Goal: Transaction & Acquisition: Purchase product/service

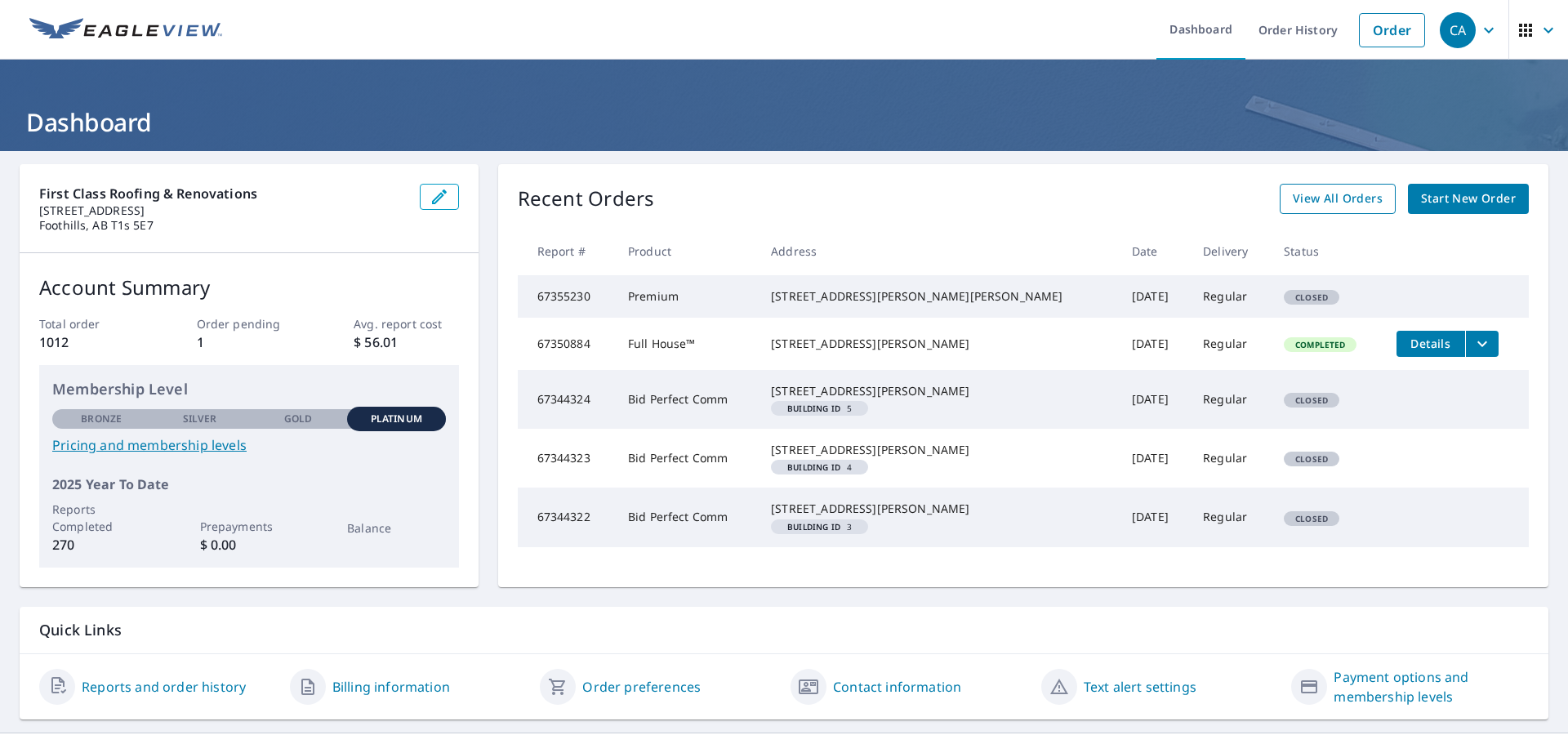
click at [1340, 204] on span "View All Orders" at bounding box center [1337, 199] width 89 height 21
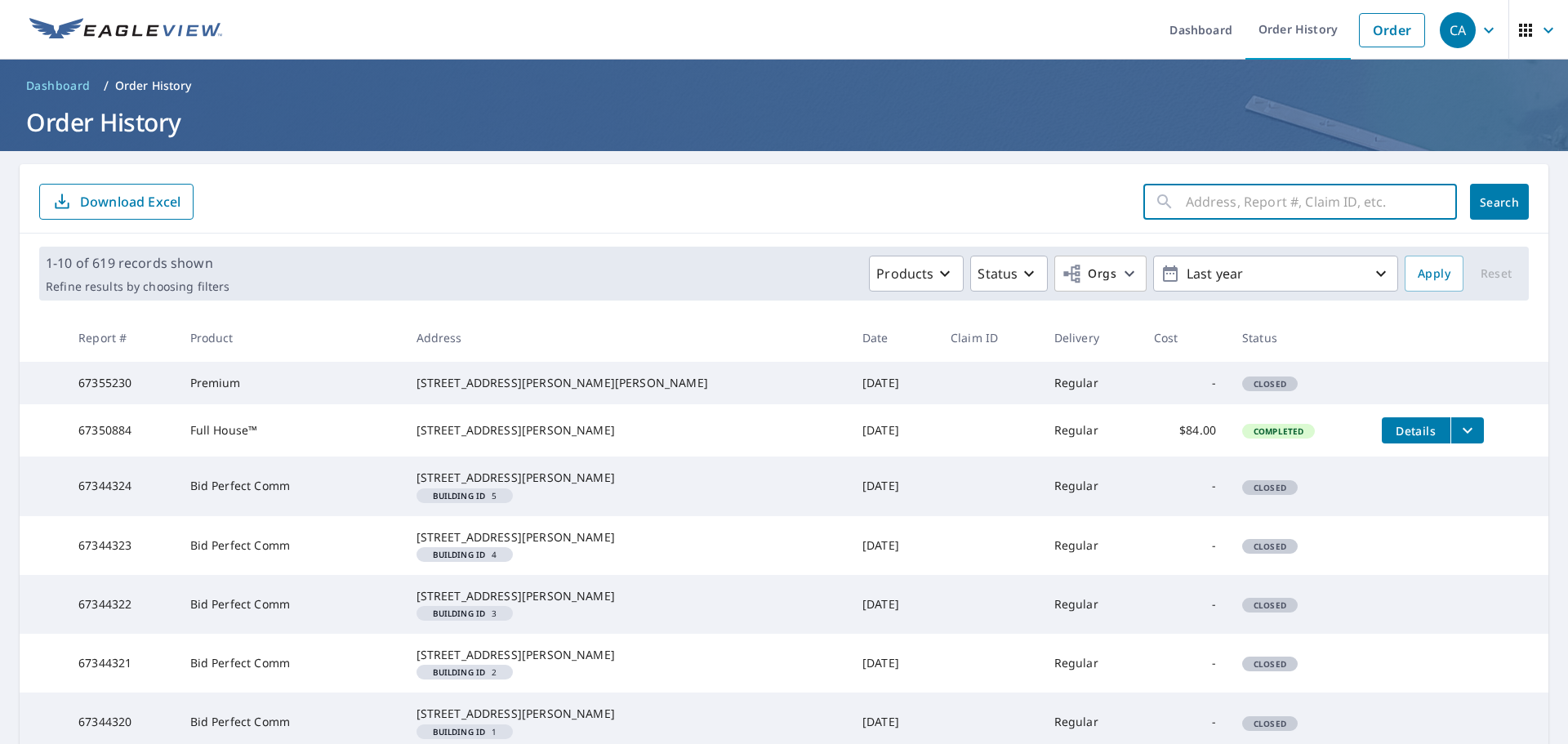
paste input "[STREET_ADDRESS]"
type input "[STREET_ADDRESS]"
click button "Search" at bounding box center [1500, 201] width 59 height 36
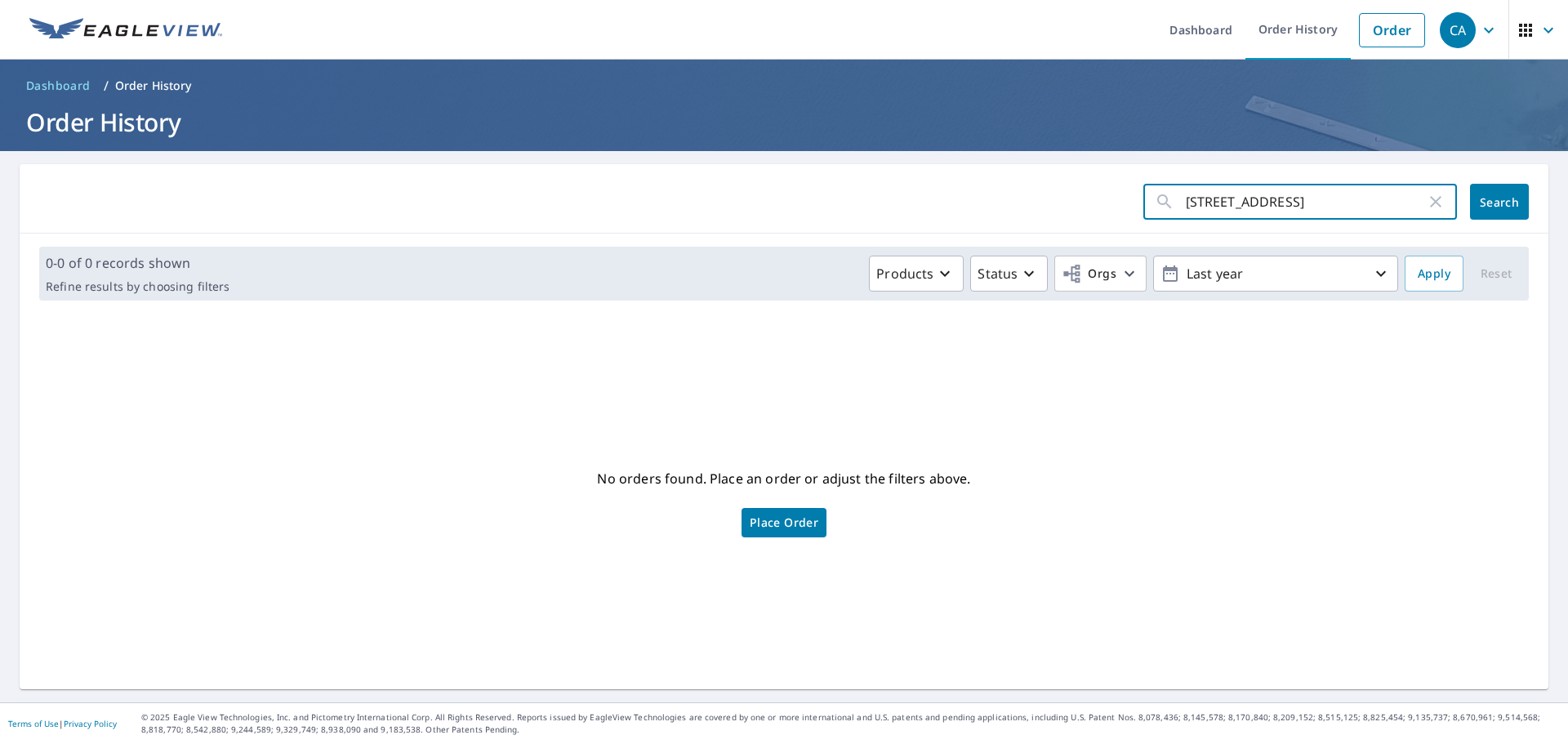
click at [1318, 201] on input "[STREET_ADDRESS]" at bounding box center [1306, 201] width 240 height 46
type input "[STREET_ADDRESS]"
click button "Search" at bounding box center [1500, 201] width 59 height 36
click at [1292, 203] on input "[STREET_ADDRESS]" at bounding box center [1306, 201] width 240 height 46
type input "47"
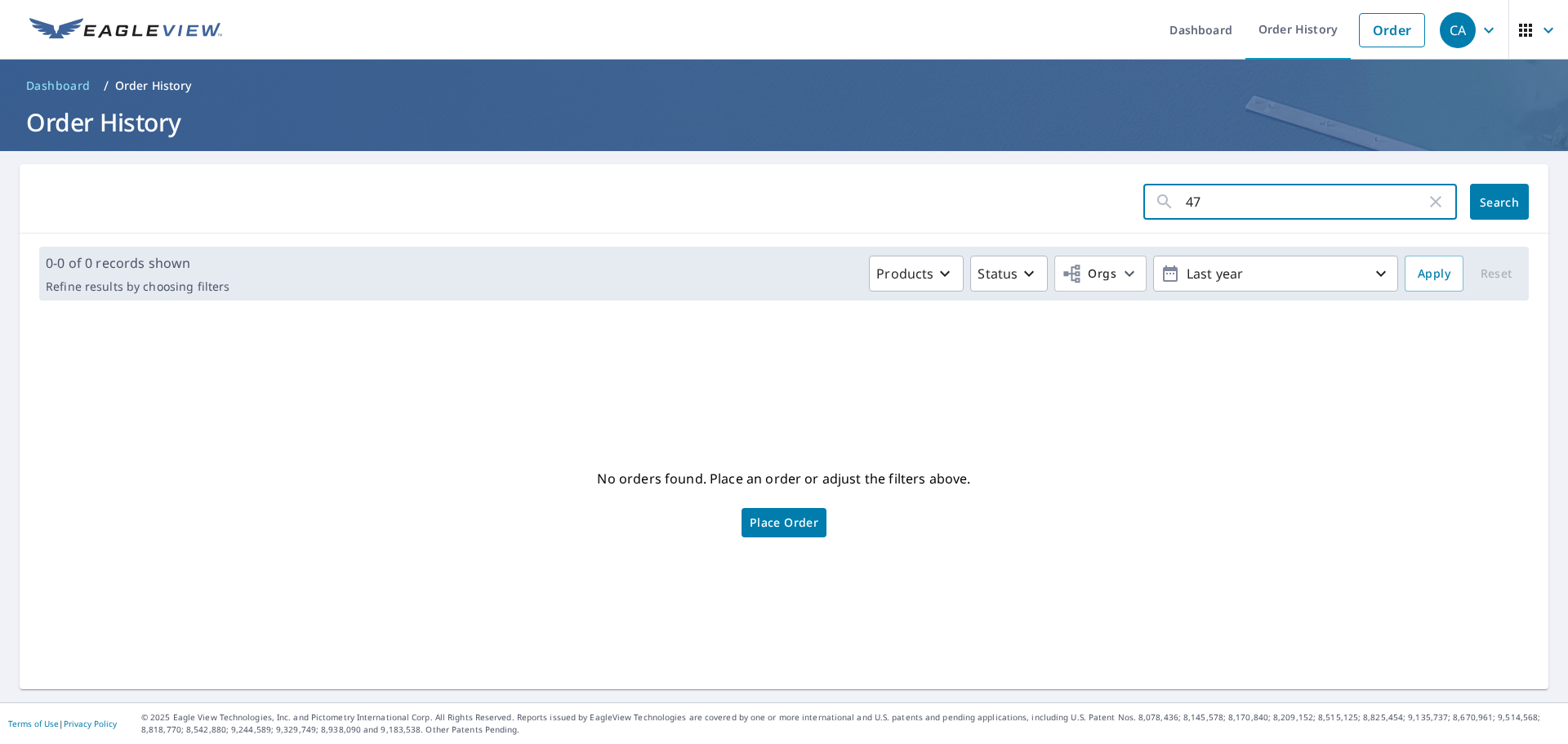
click button "Search" at bounding box center [1500, 201] width 59 height 36
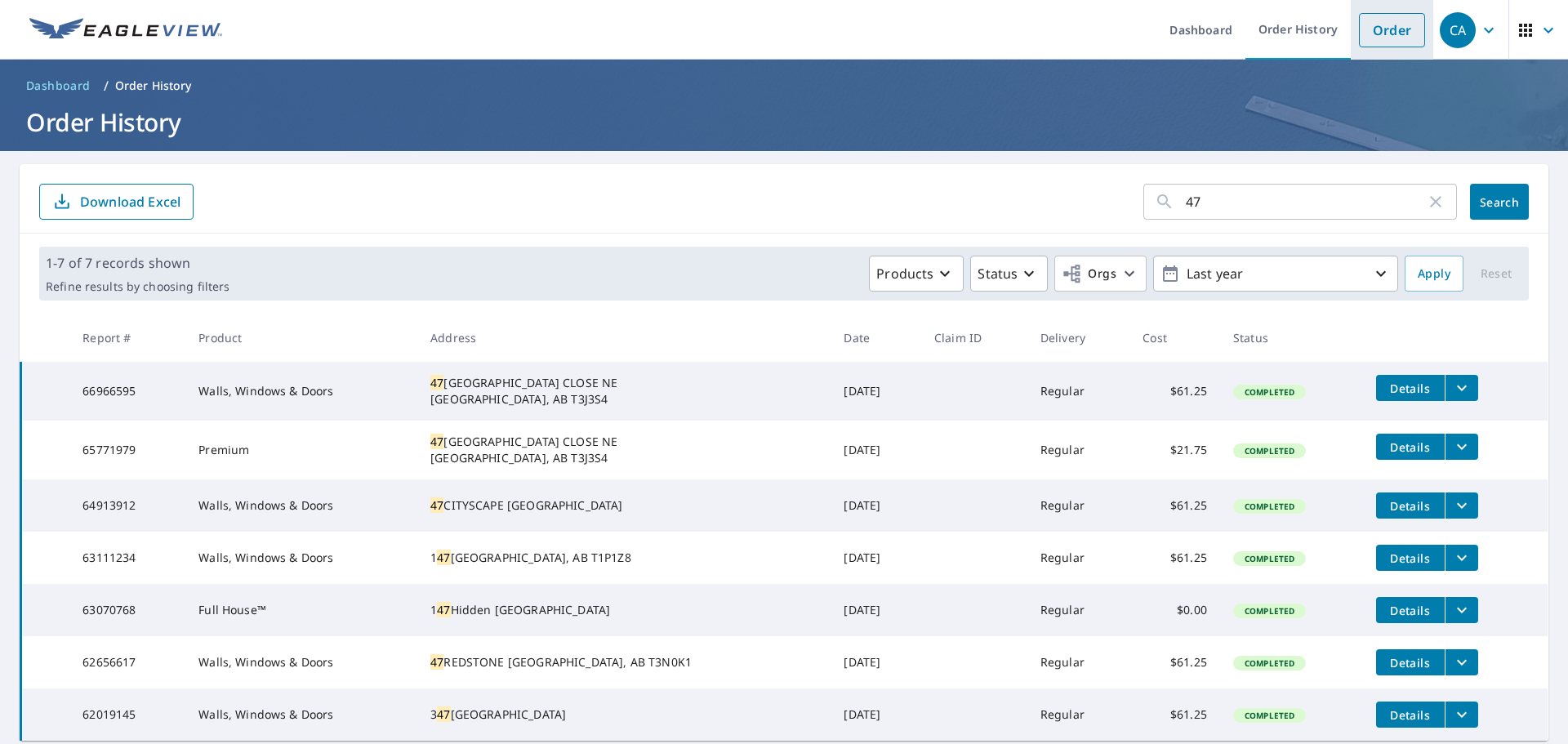
click at [1371, 34] on link "Order" at bounding box center [1393, 30] width 66 height 35
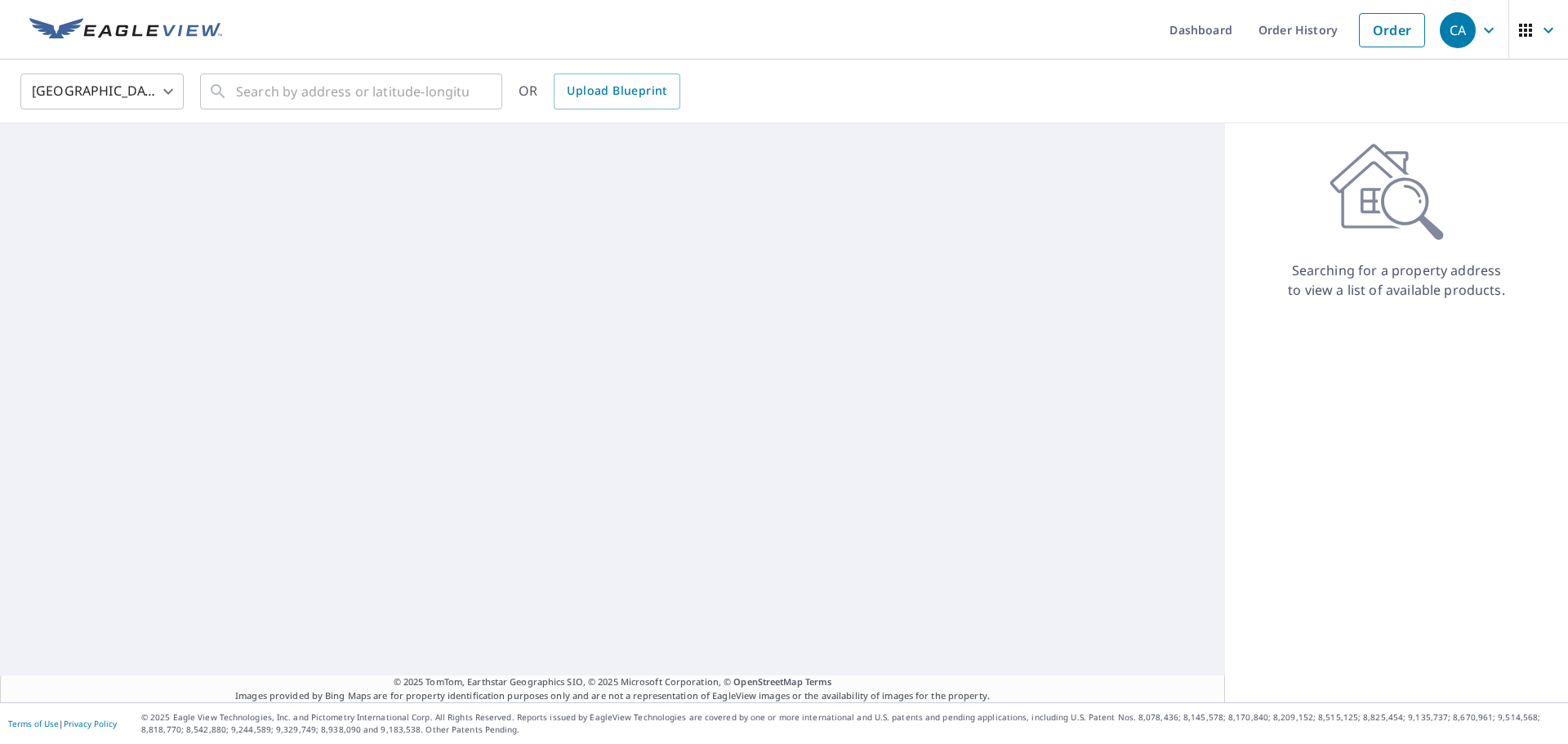
click at [167, 92] on body "CA CA Dashboard Order History Order CA [GEOGRAPHIC_DATA] [GEOGRAPHIC_DATA] ​ ​ …" at bounding box center [784, 372] width 1568 height 744
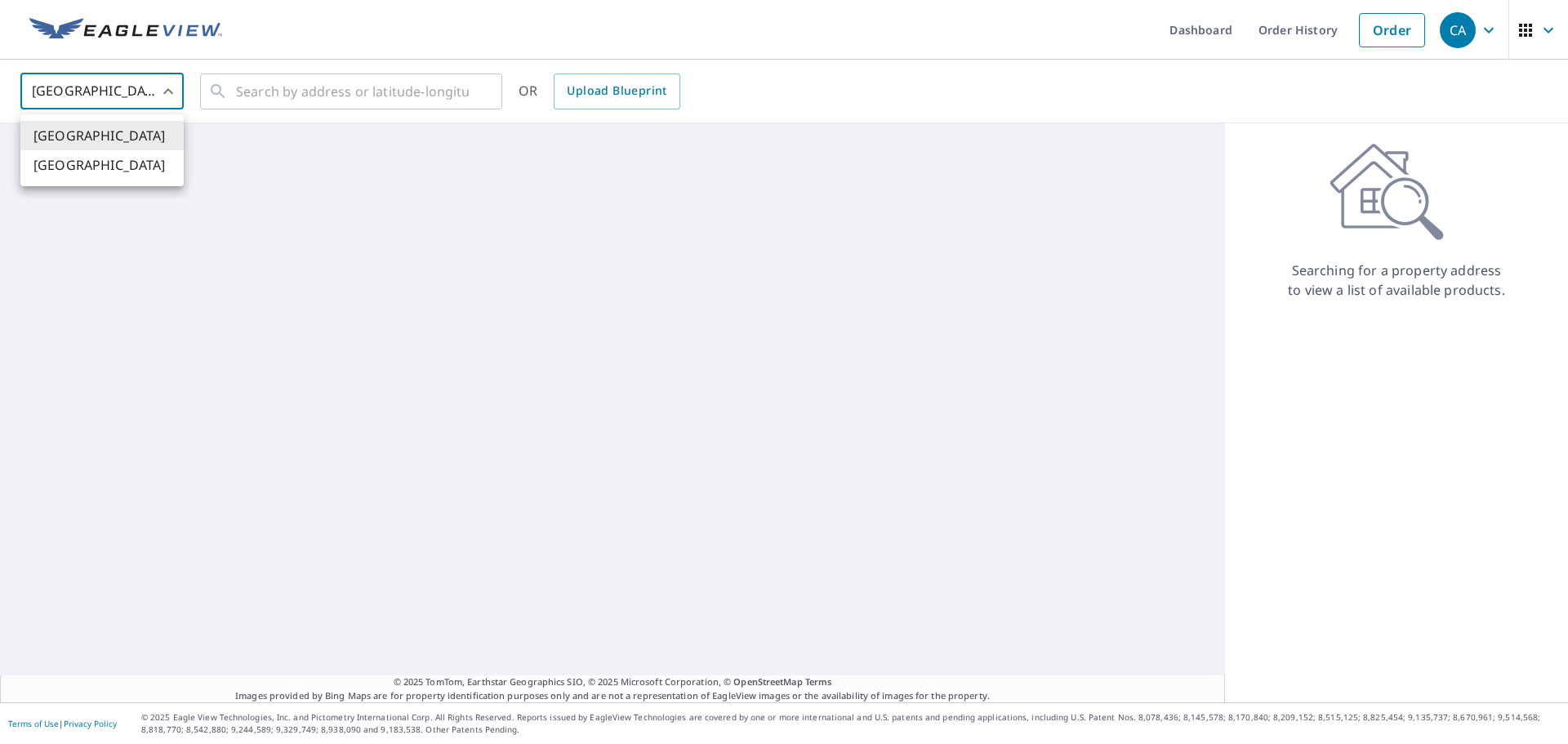
click at [124, 165] on li "[GEOGRAPHIC_DATA]" at bounding box center [102, 165] width 163 height 30
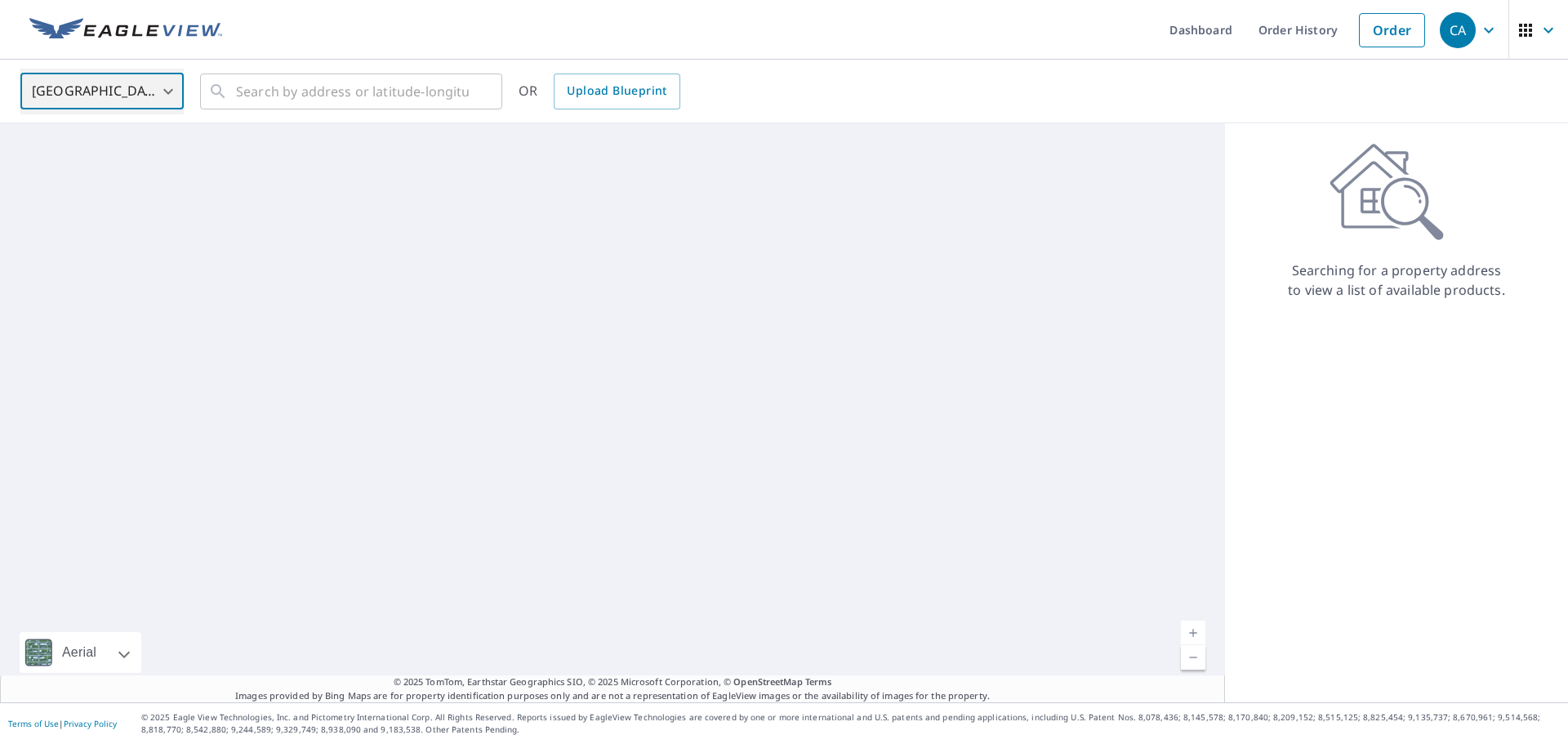
type input "CA"
click at [234, 89] on div "​" at bounding box center [352, 91] width 302 height 36
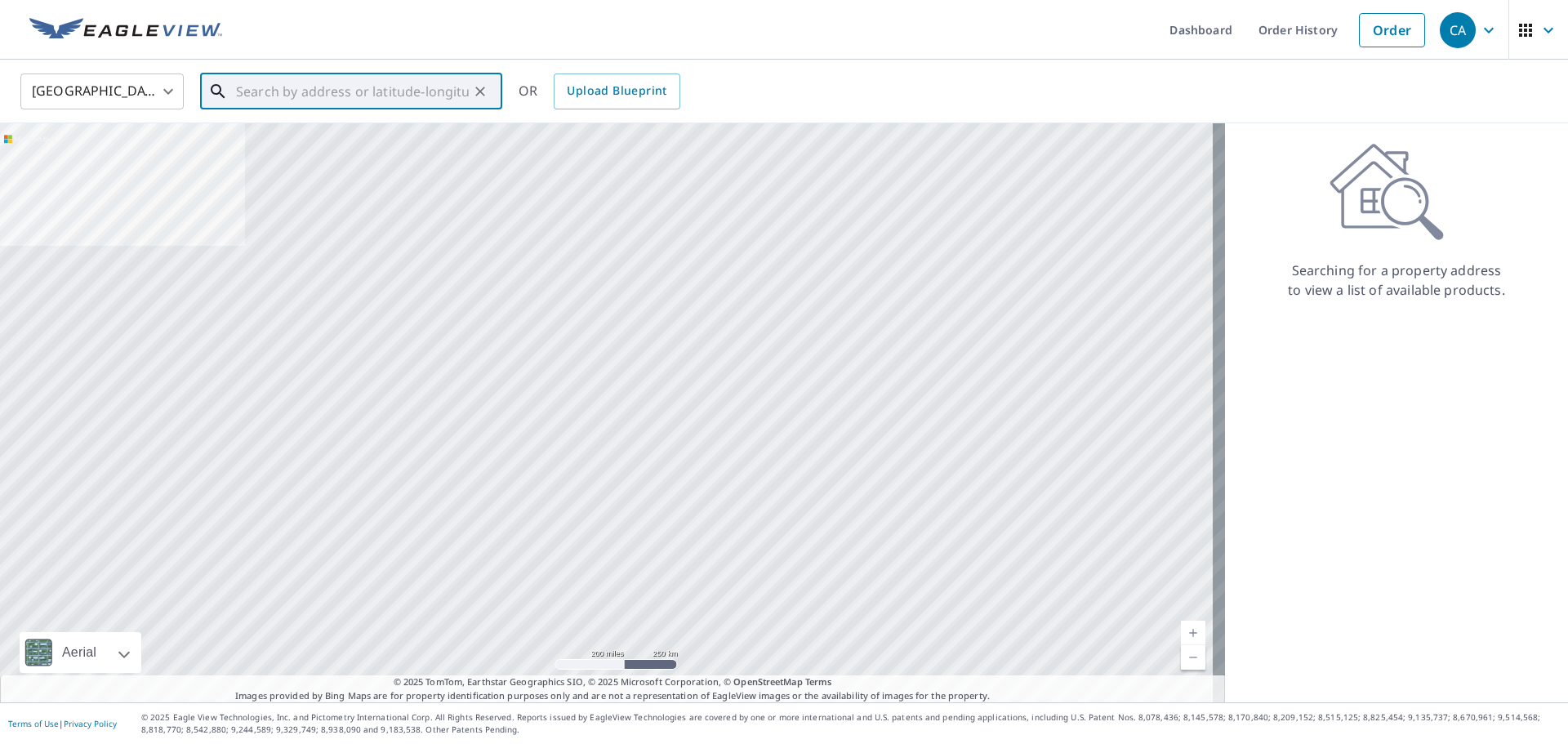
drag, startPoint x: 234, startPoint y: 89, endPoint x: 238, endPoint y: 81, distance: 8.9
click at [238, 81] on input "text" at bounding box center [352, 91] width 233 height 46
paste input "[STREET_ADDRESS]"
click at [321, 138] on span "[STREET_ADDRESS]" at bounding box center [360, 139] width 256 height 20
type input "[STREET_ADDRESS]"
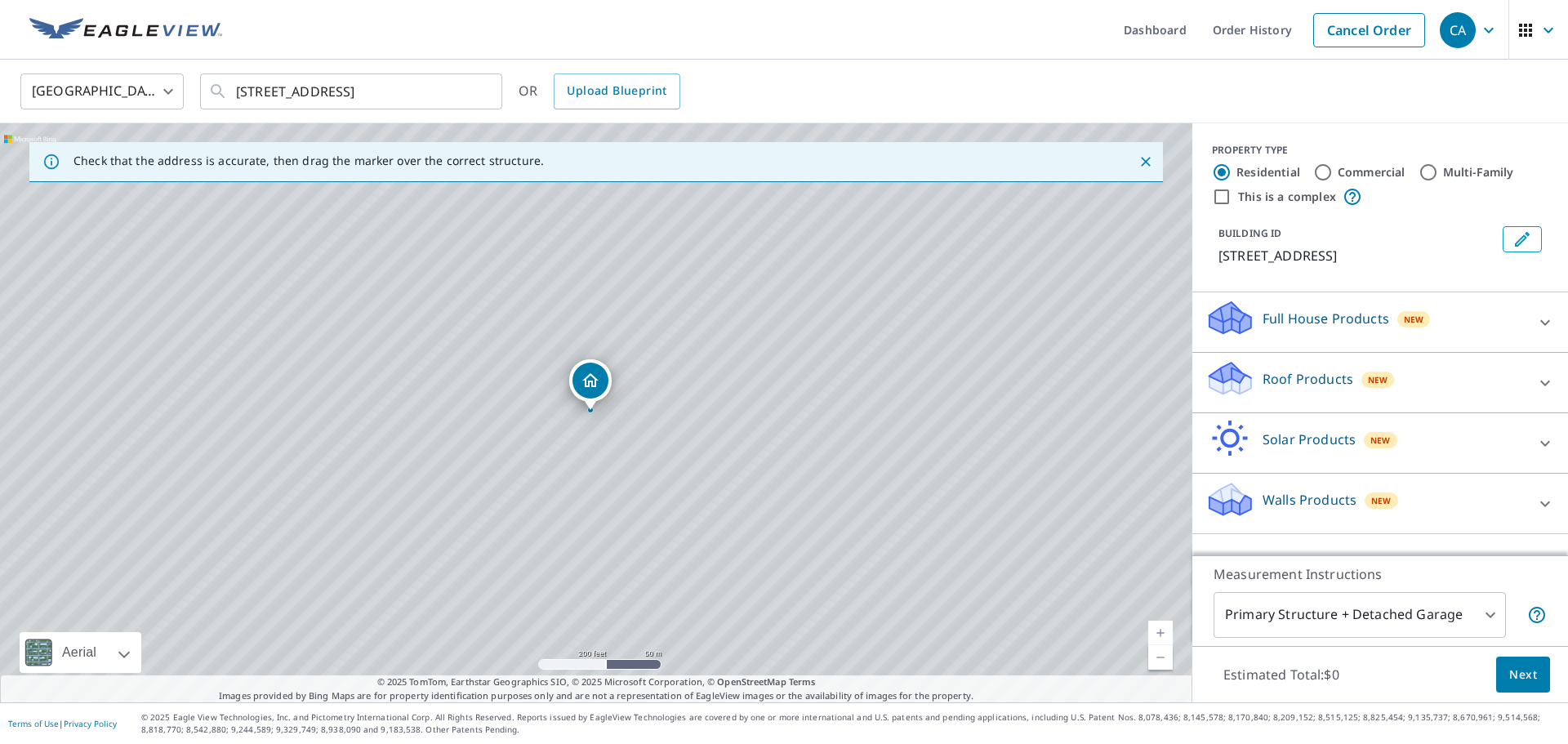
click at [1499, 506] on div "Walls Products New" at bounding box center [1366, 504] width 320 height 47
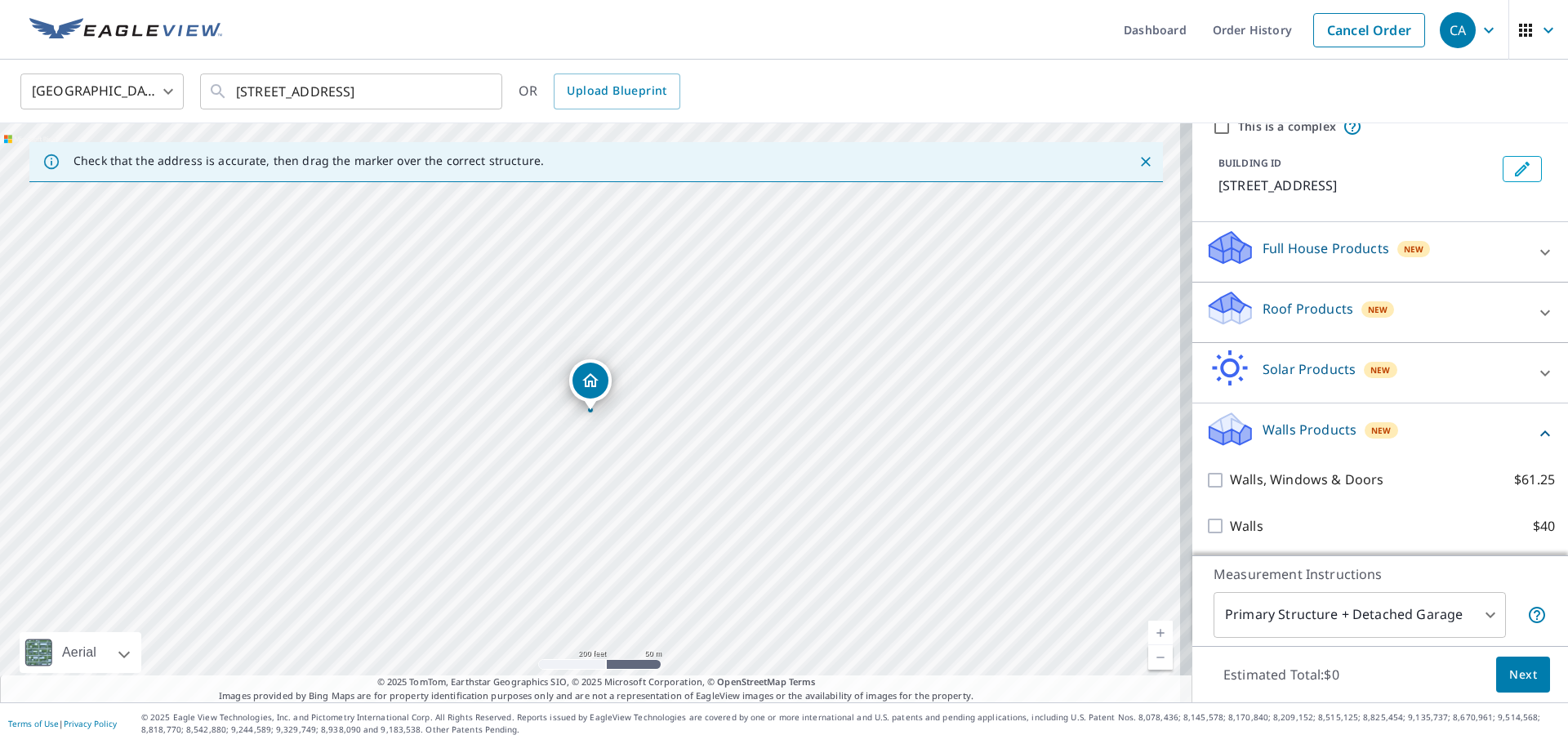
scroll to position [90, 0]
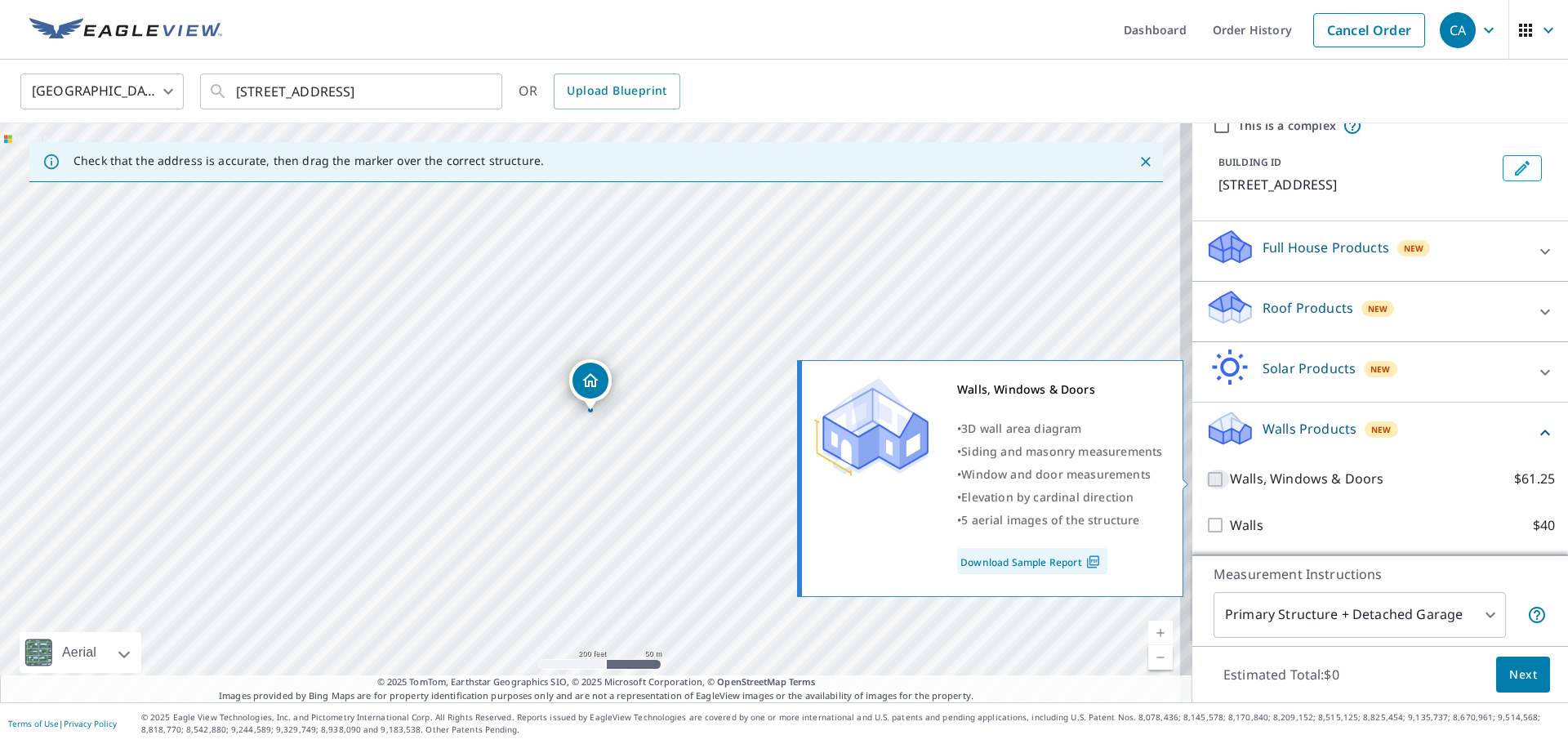
click at [1206, 479] on input "Walls, Windows & Doors $61.25" at bounding box center [1218, 479] width 24 height 20
checkbox input "true"
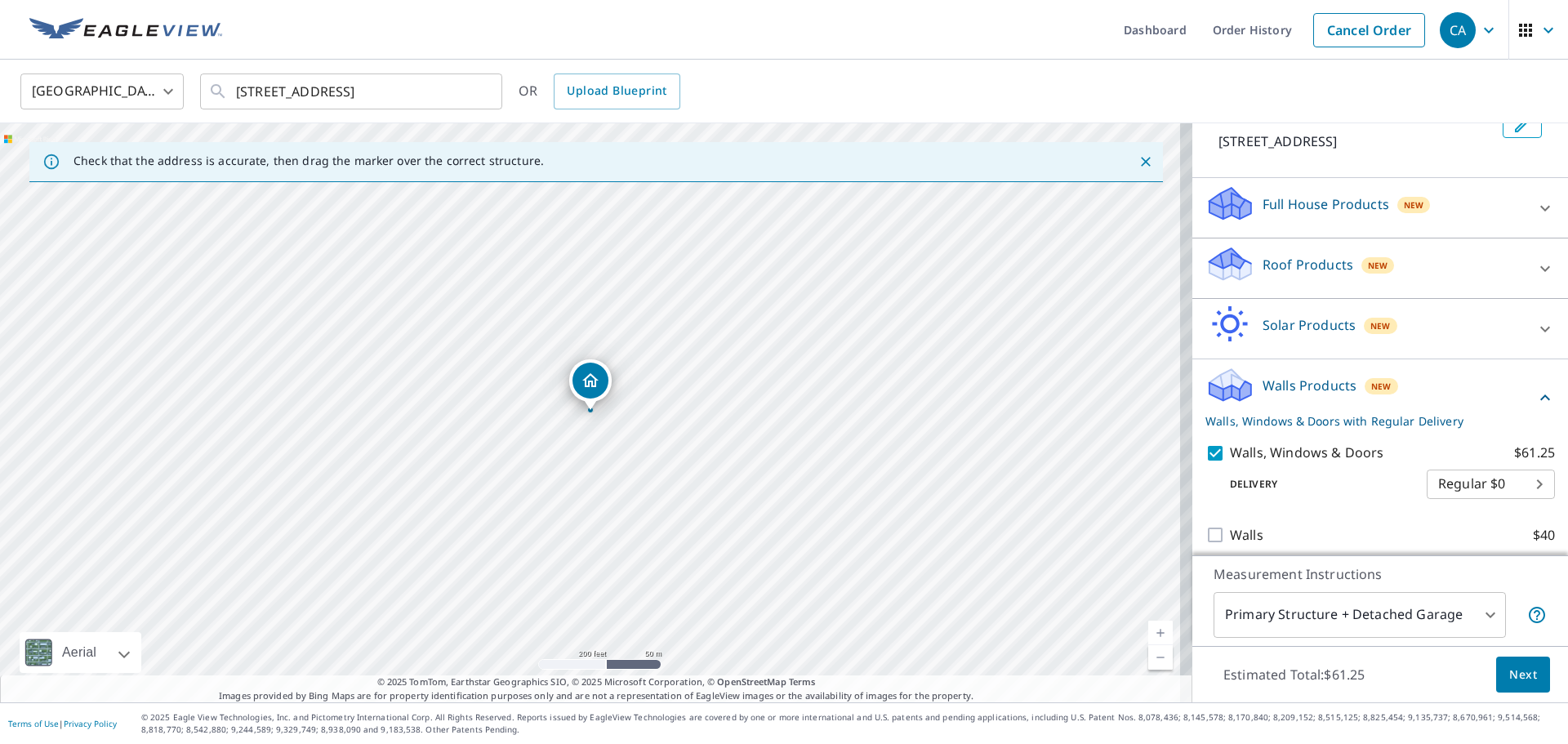
scroll to position [144, 0]
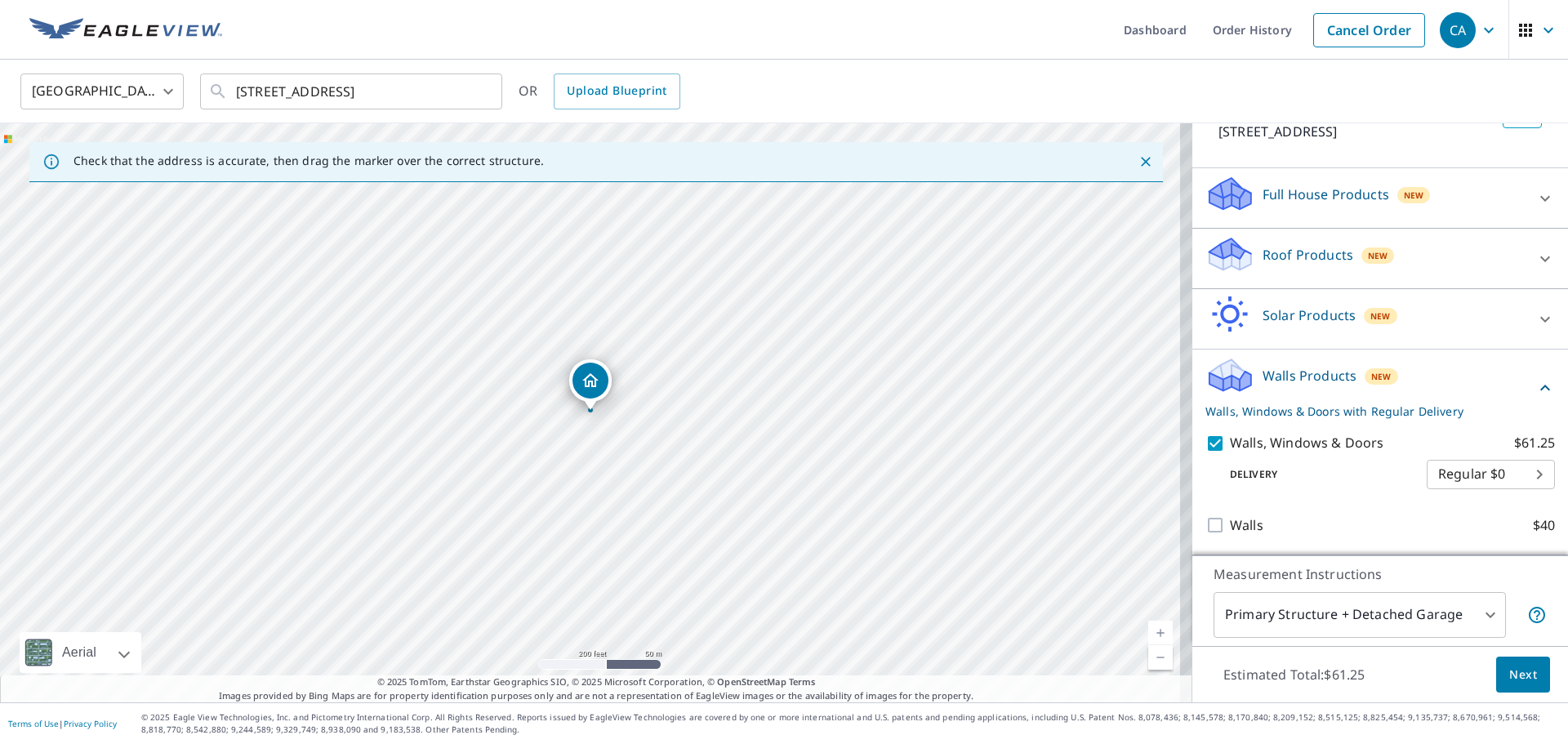
click at [1520, 672] on span "Next" at bounding box center [1524, 675] width 28 height 21
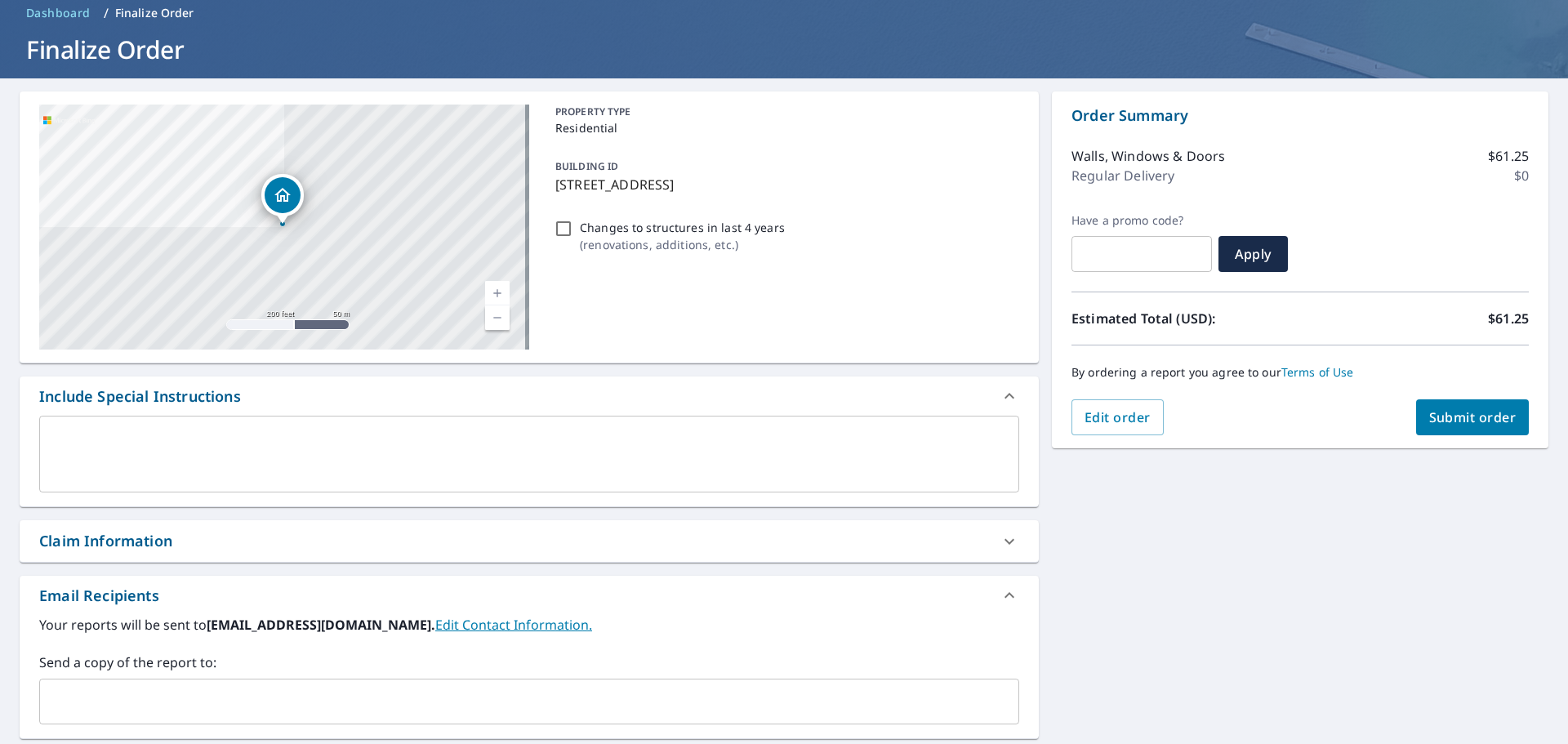
scroll to position [245, 0]
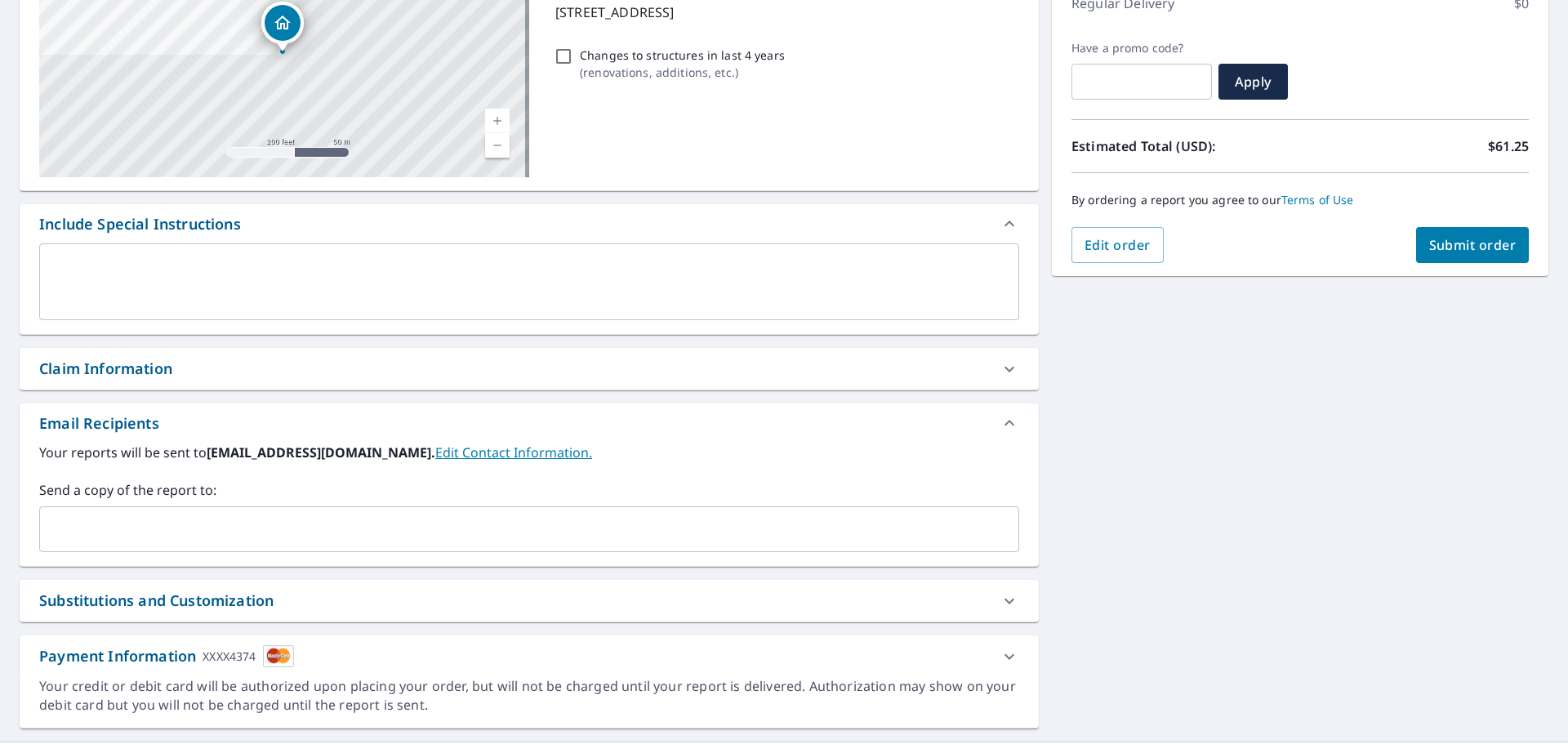
click at [70, 528] on input "text" at bounding box center [517, 530] width 941 height 31
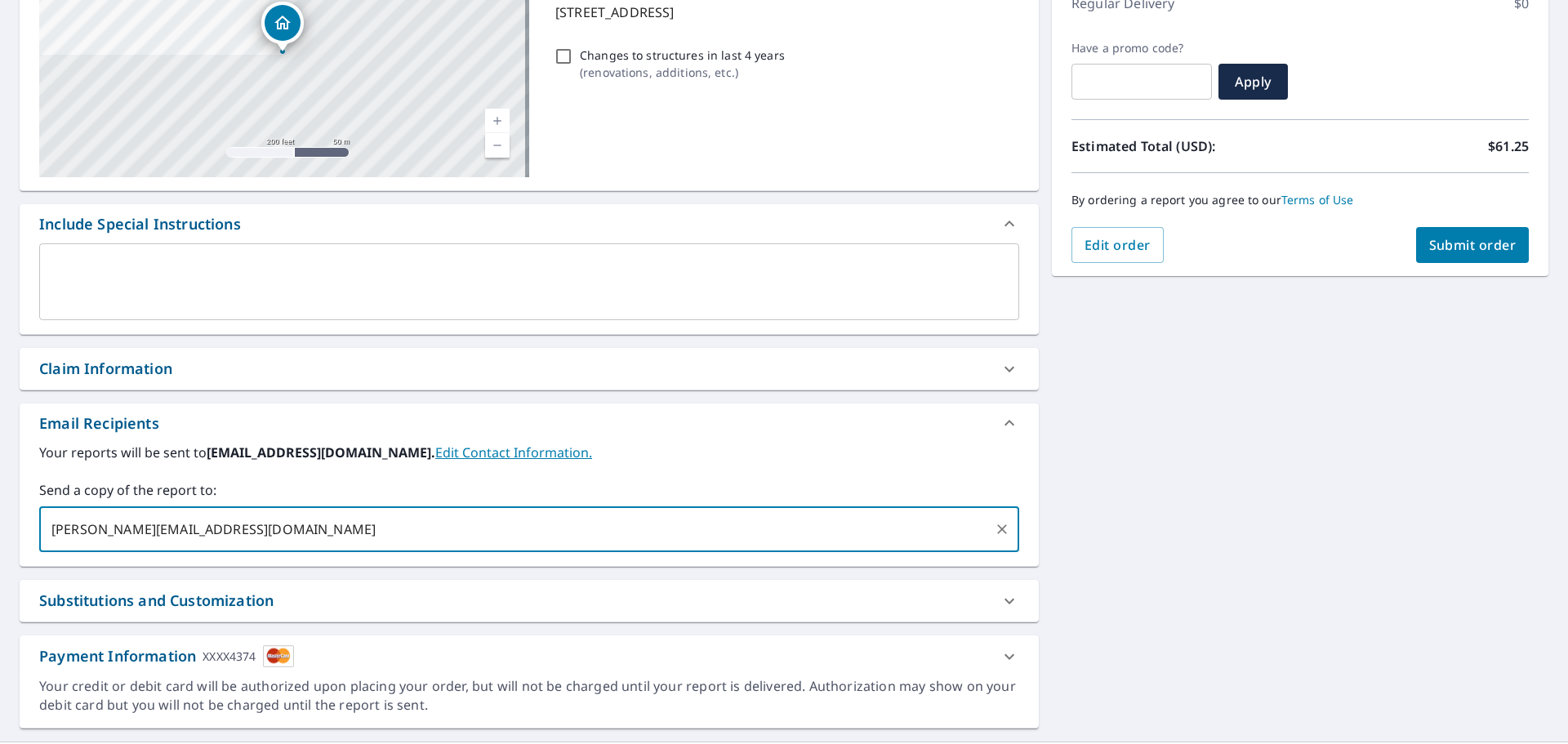
scroll to position [284, 0]
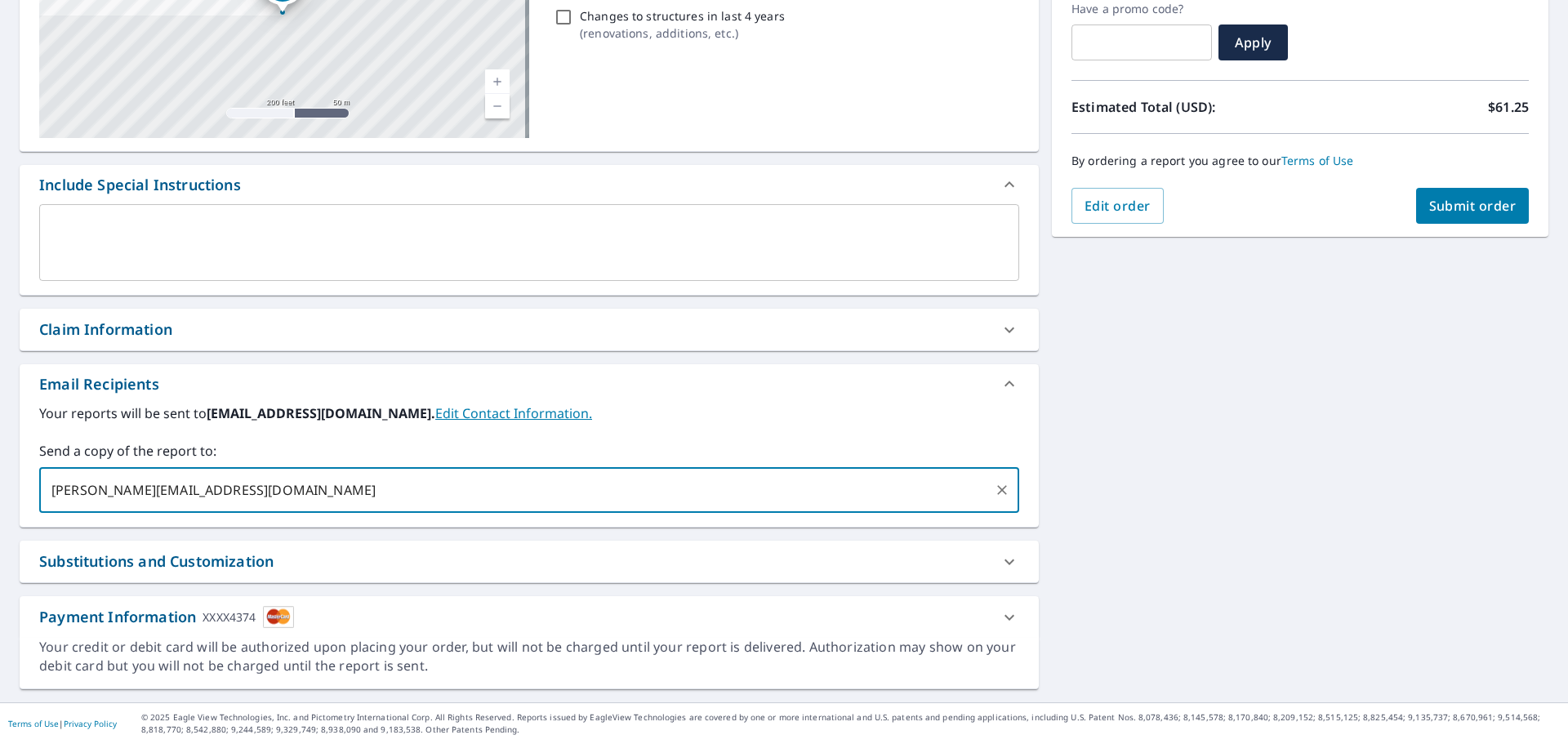
type input "[PERSON_NAME][EMAIL_ADDRESS][DOMAIN_NAME]"
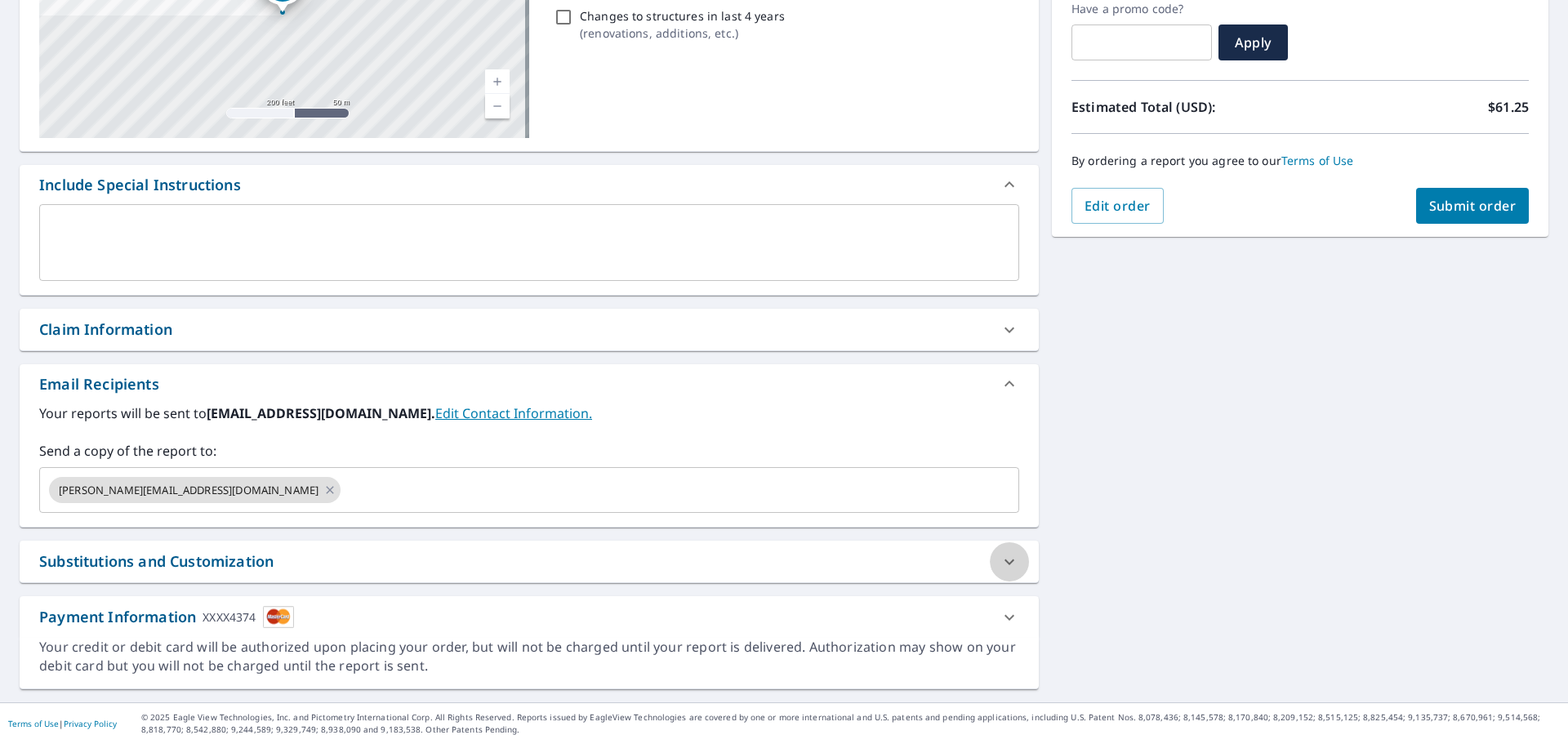
click at [1000, 562] on icon at bounding box center [1010, 562] width 20 height 20
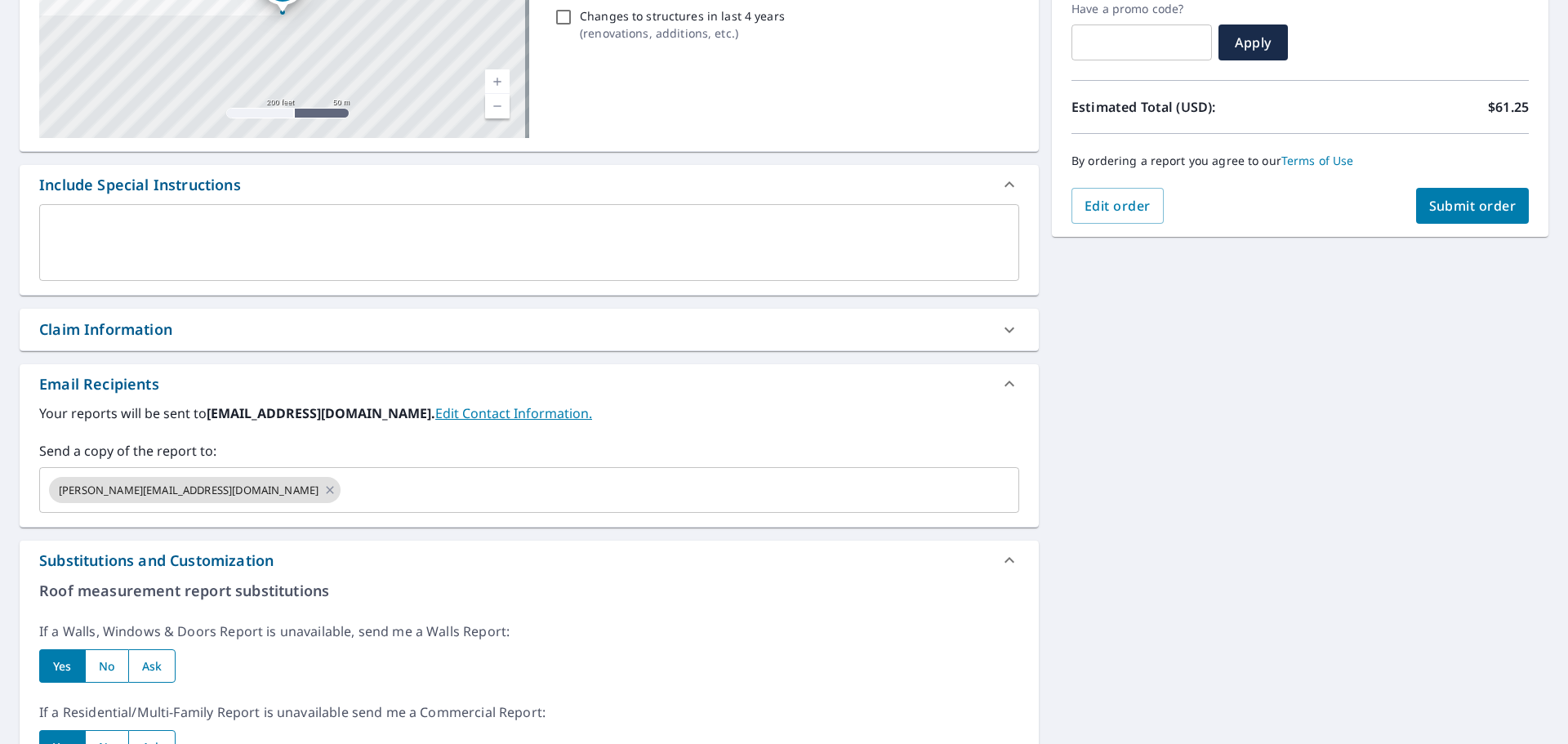
click at [113, 666] on input "radio" at bounding box center [107, 666] width 43 height 34
radio input "true"
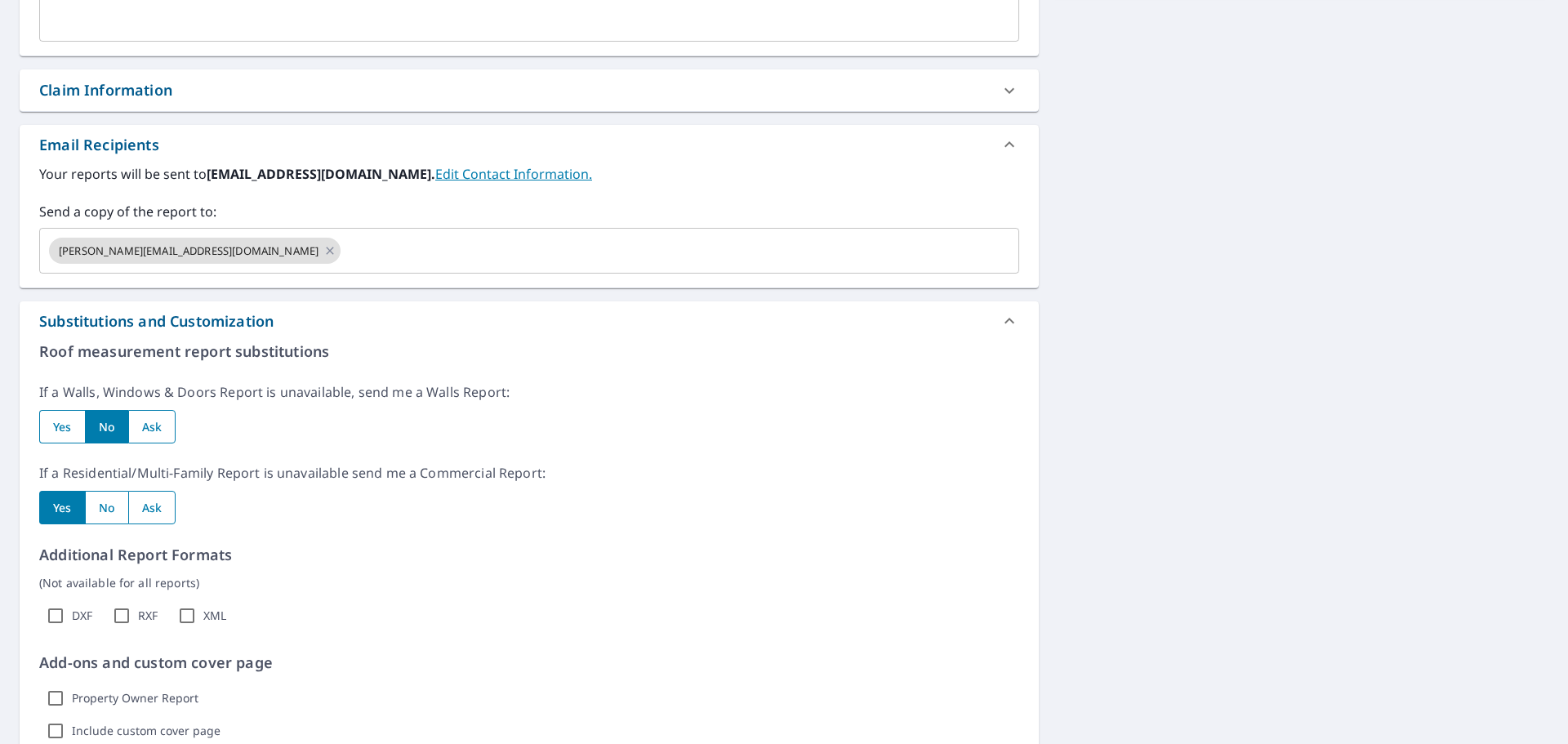
scroll to position [530, 0]
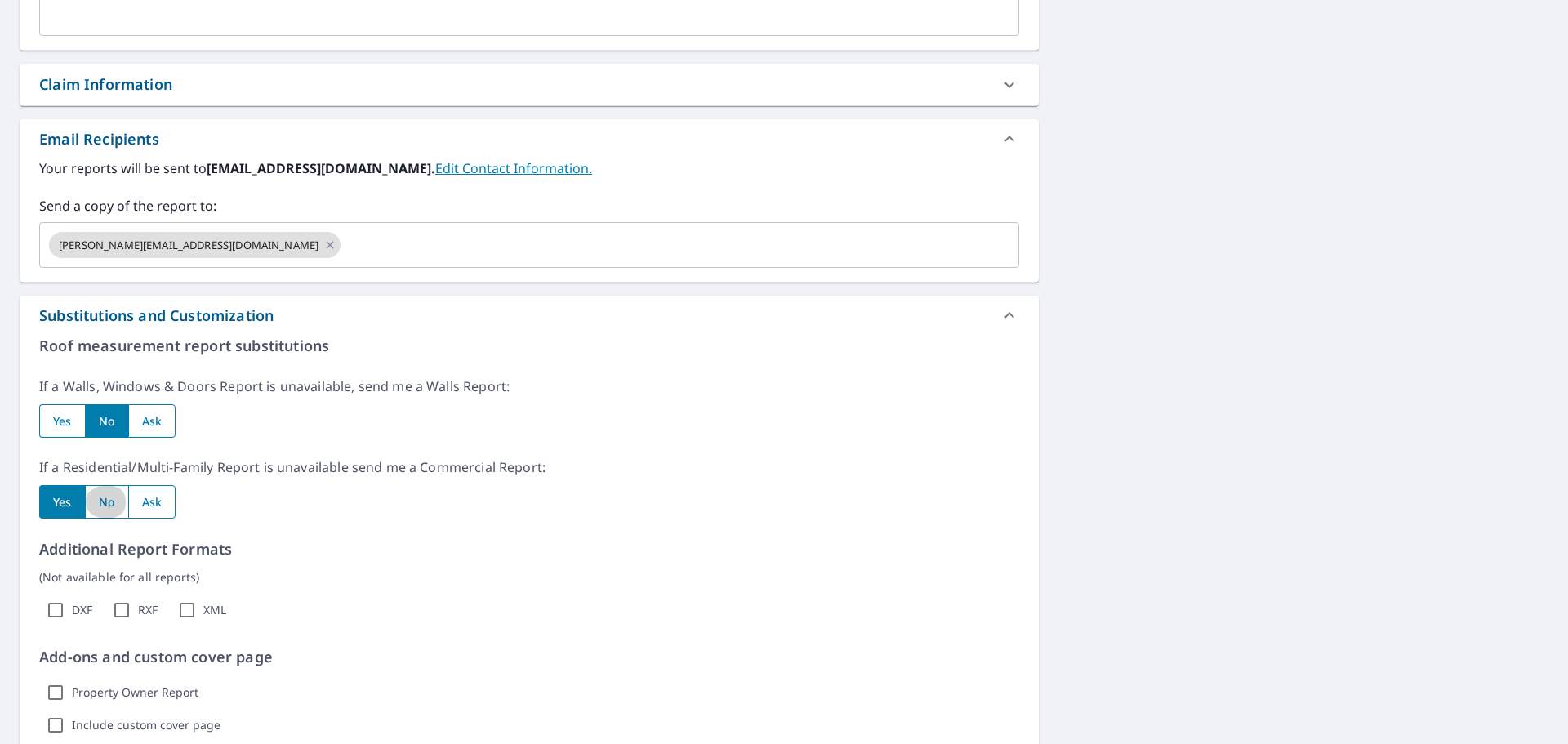
click at [103, 501] on input "radio" at bounding box center [107, 502] width 43 height 34
radio input "true"
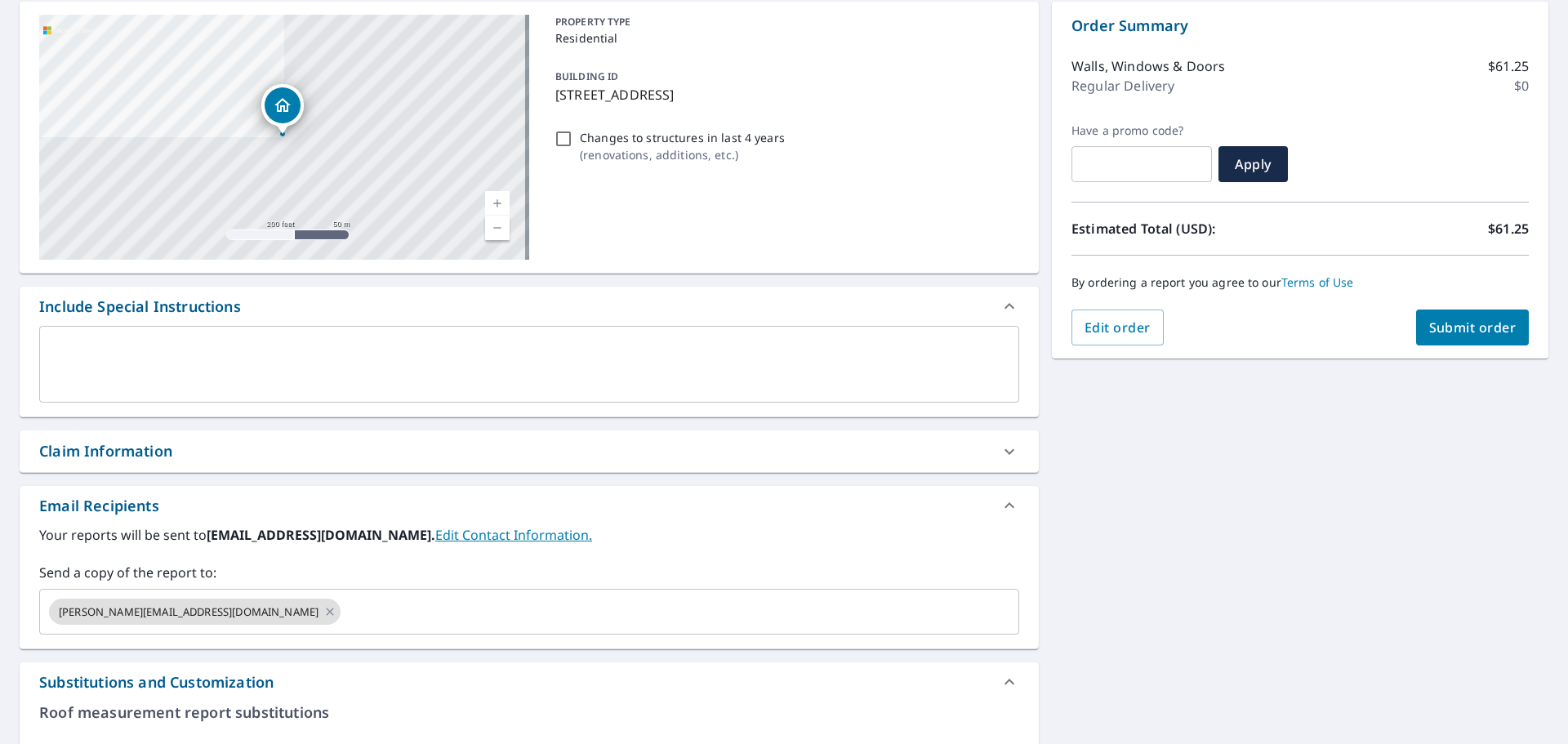
scroll to position [163, 0]
click at [1451, 329] on span "Submit order" at bounding box center [1472, 326] width 88 height 18
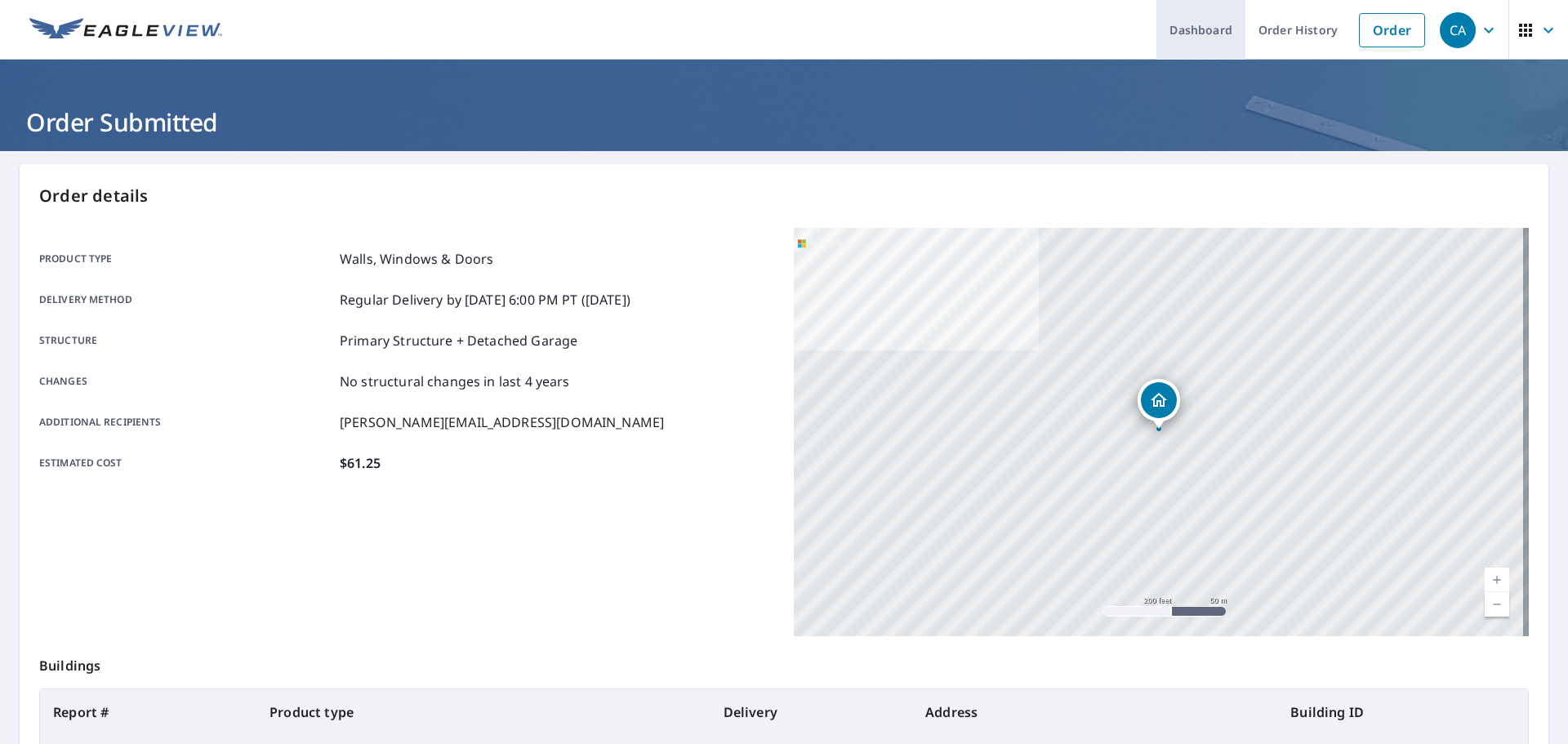
click at [1192, 30] on link "Dashboard" at bounding box center [1201, 30] width 89 height 60
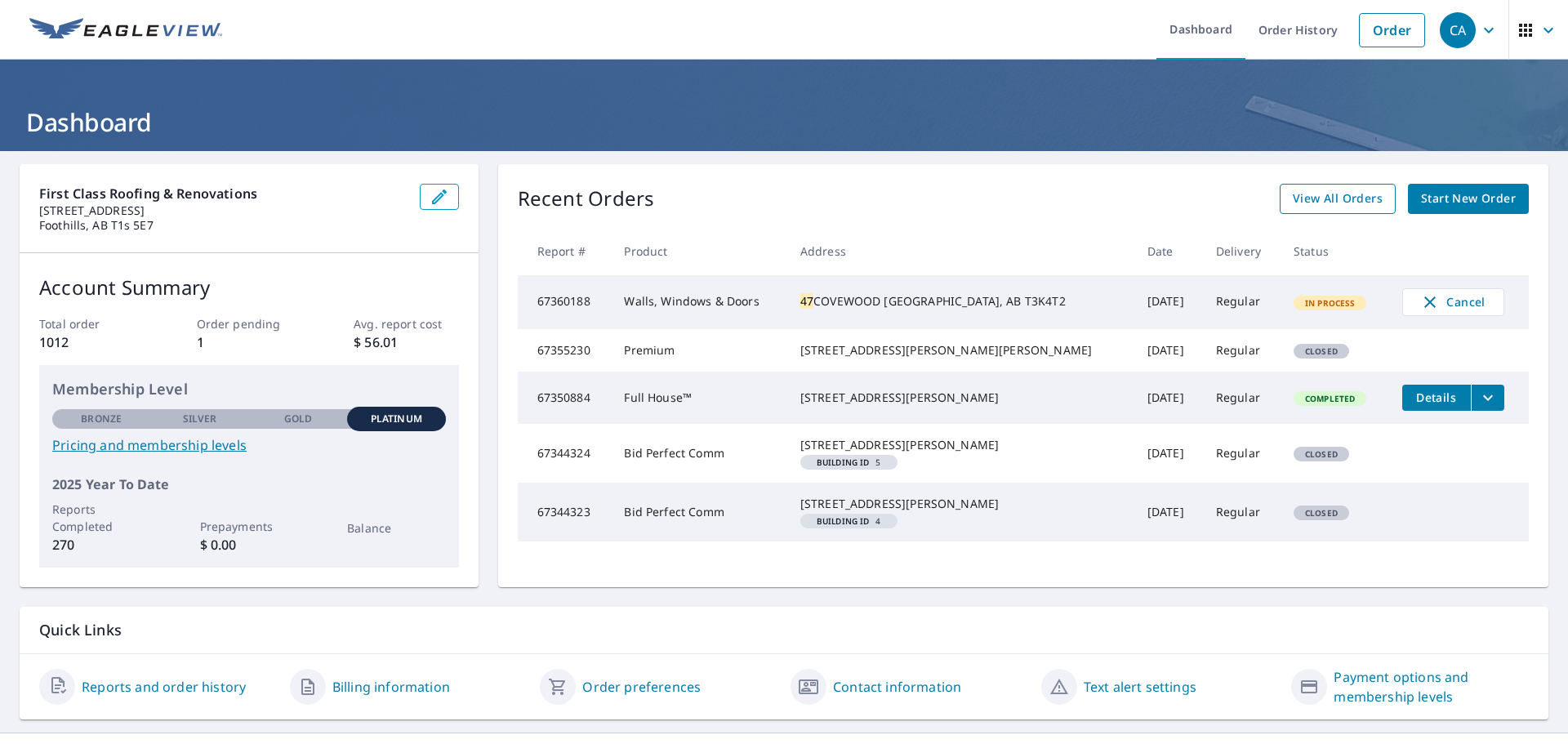
click at [1308, 201] on span "View All Orders" at bounding box center [1337, 199] width 89 height 21
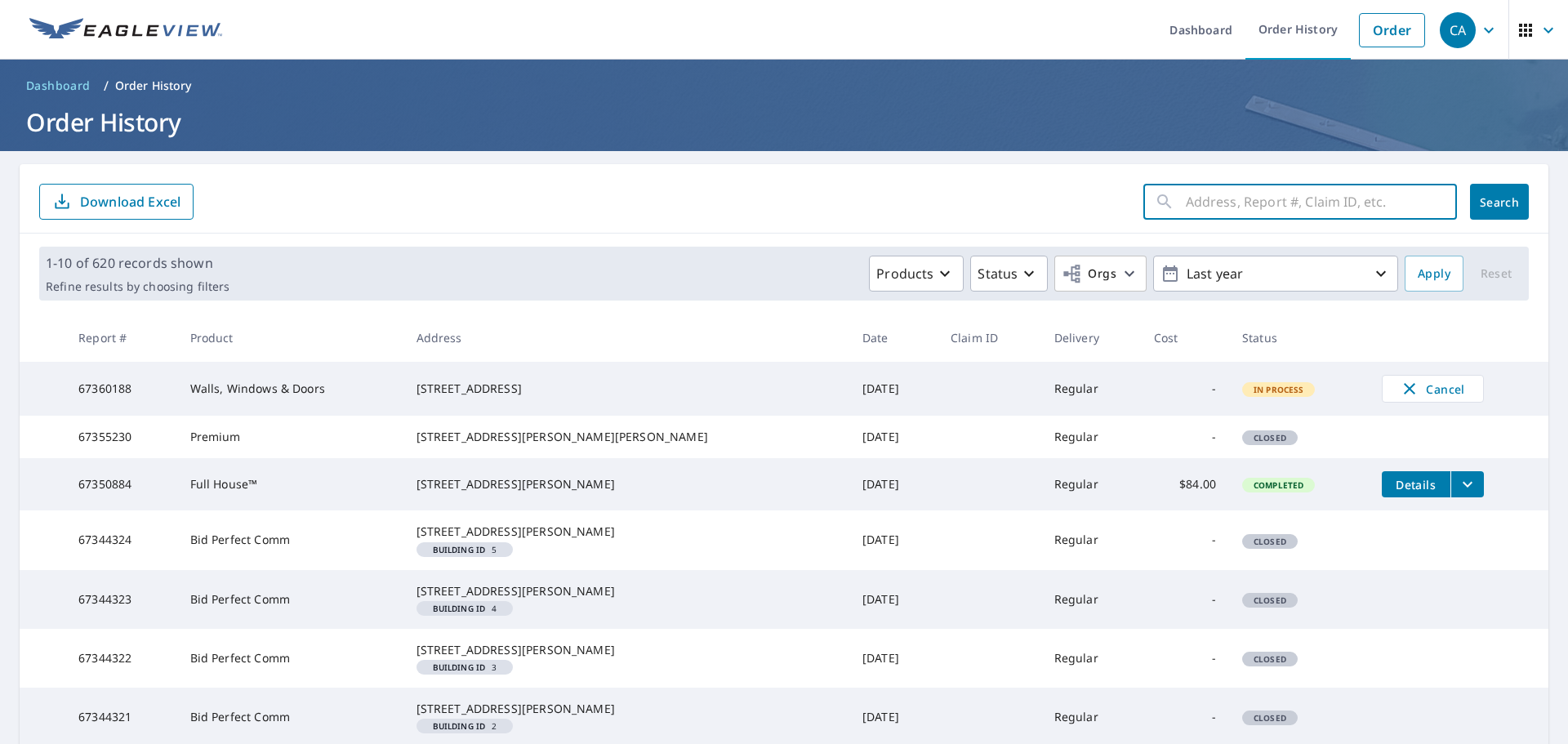
paste input "45 Macewan"
type input "45 Macewan"
click at [1489, 201] on span "Search" at bounding box center [1500, 202] width 33 height 16
